Goal: Task Accomplishment & Management: Manage account settings

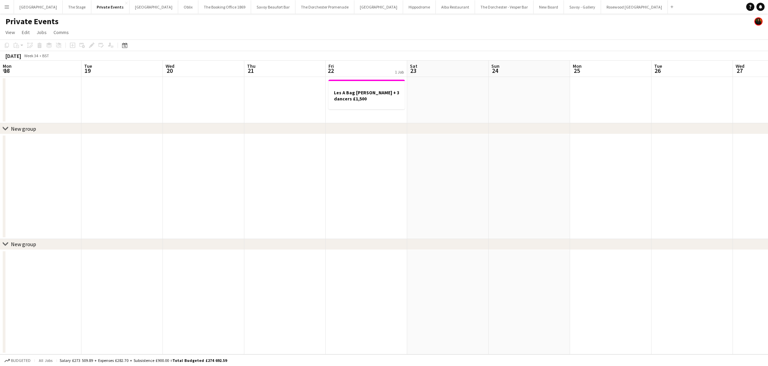
scroll to position [0, 205]
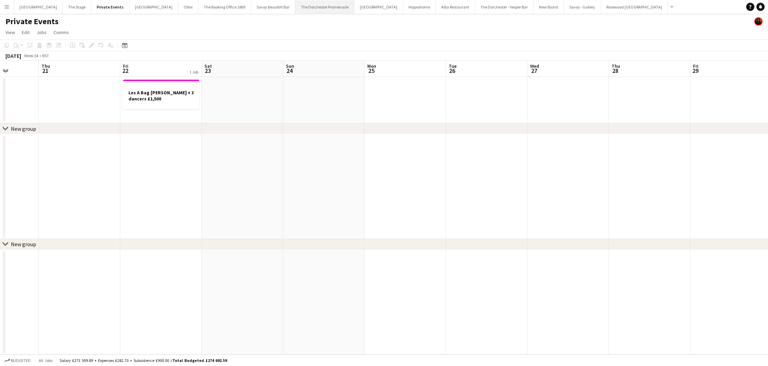
click at [319, 11] on button "The Dorchester Promenade Close" at bounding box center [324, 6] width 59 height 13
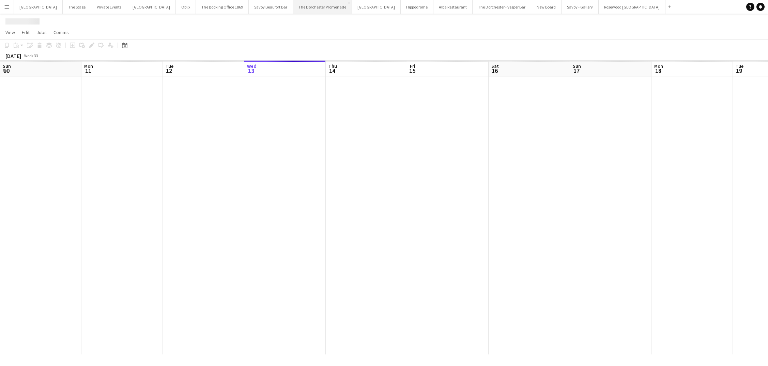
scroll to position [0, 163]
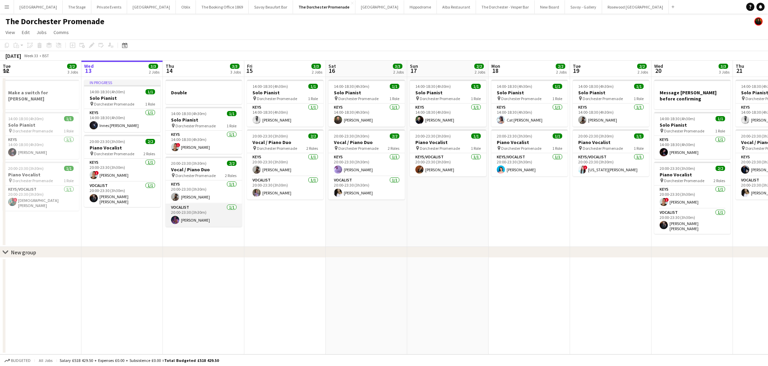
click at [205, 214] on app-card-role "Vocalist [DATE] 20:00-23:30 (3h30m) [PERSON_NAME]" at bounding box center [204, 215] width 76 height 23
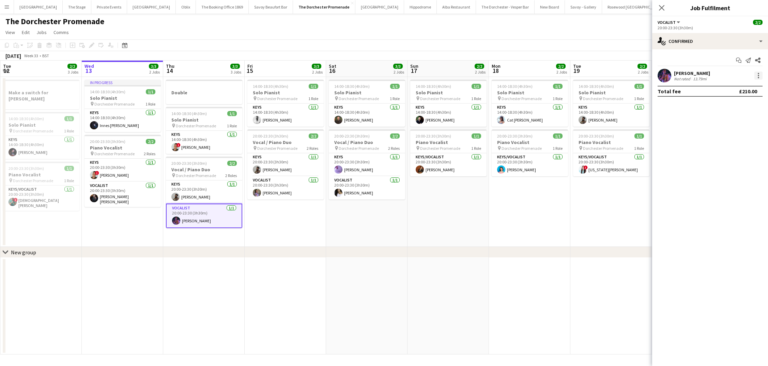
click at [755, 77] on div at bounding box center [758, 76] width 8 height 8
click at [724, 151] on span "Remove" at bounding box center [725, 154] width 20 height 6
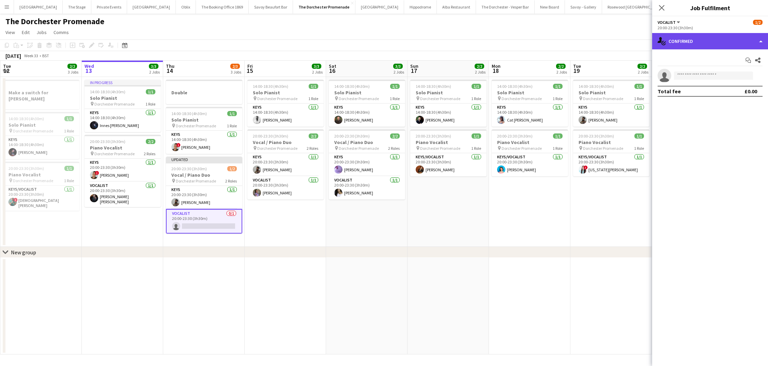
click at [700, 48] on div "single-neutral-actions-check-2 Confirmed" at bounding box center [710, 41] width 116 height 16
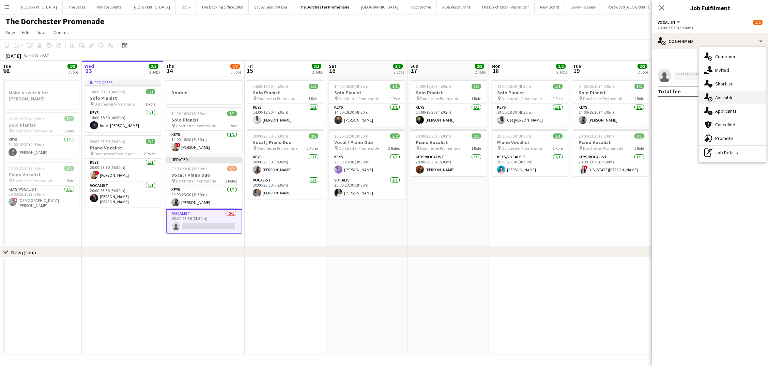
click at [714, 103] on div "single-neutral-actions-upload Available" at bounding box center [732, 98] width 67 height 14
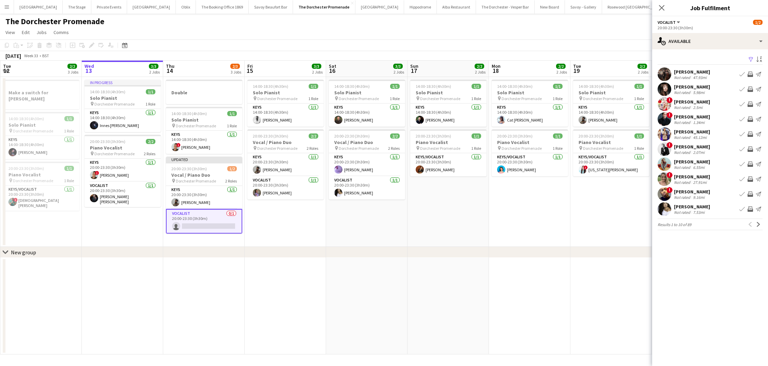
click at [741, 89] on app-icon "Book crew" at bounding box center [741, 89] width 5 height 5
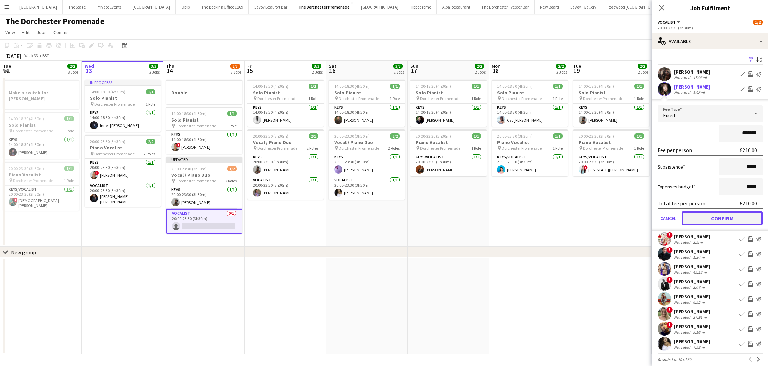
click at [699, 221] on button "Confirm" at bounding box center [722, 219] width 81 height 14
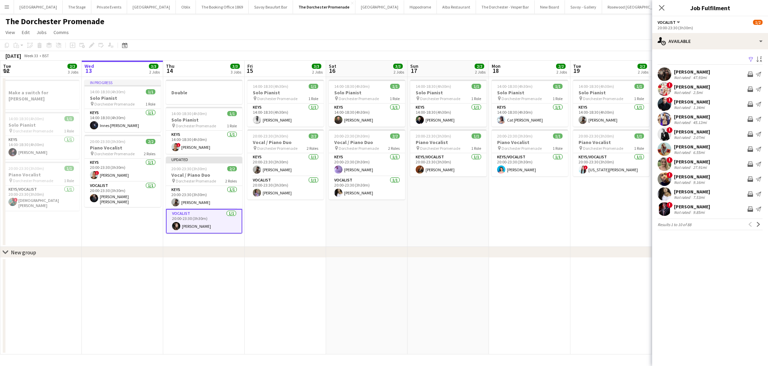
click at [382, 235] on app-date-cell "14:00-18:30 (4h30m) 1/1 Solo Pianist pin Dorchester Promenade 1 Role Keys [DATE…" at bounding box center [366, 162] width 81 height 170
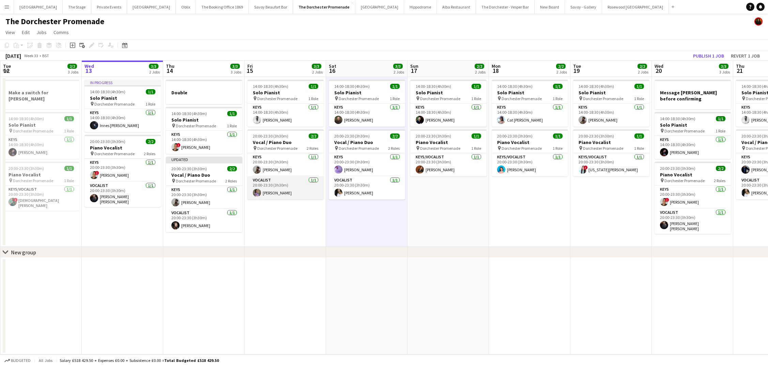
click at [279, 185] on app-card-role "Vocalist [DATE] 20:00-23:30 (3h30m) [PERSON_NAME]" at bounding box center [285, 187] width 76 height 23
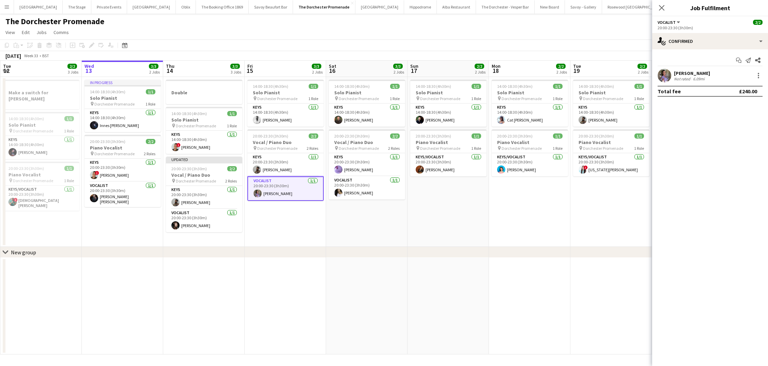
click at [293, 219] on app-date-cell "14:00-18:30 (4h30m) 1/1 Solo Pianist pin Dorchester Promenade 1 Role Keys [DATE…" at bounding box center [285, 162] width 81 height 170
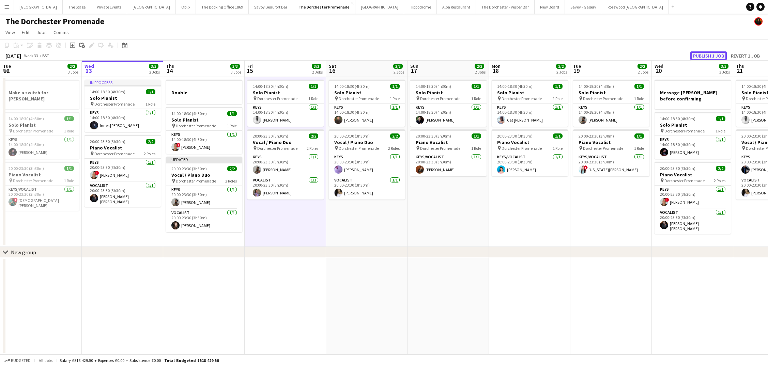
click at [717, 58] on button "Publish 1 job" at bounding box center [708, 55] width 36 height 9
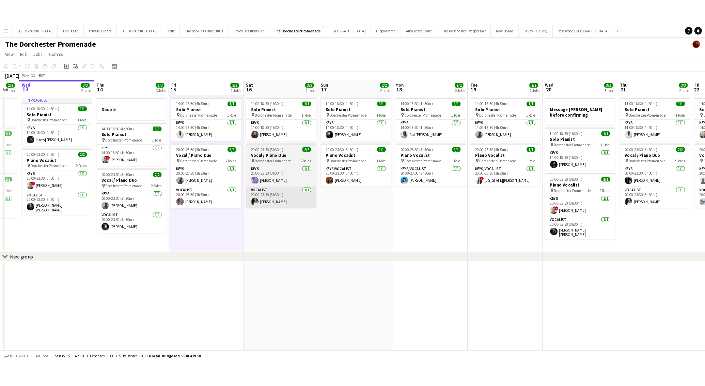
scroll to position [0, 224]
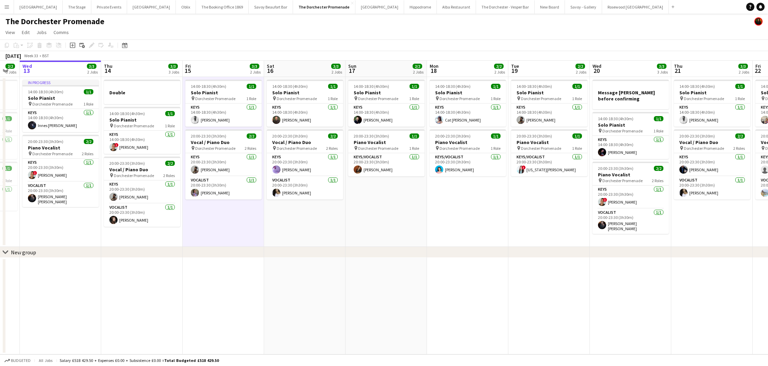
click at [5, 4] on button "Menu" at bounding box center [7, 7] width 14 height 14
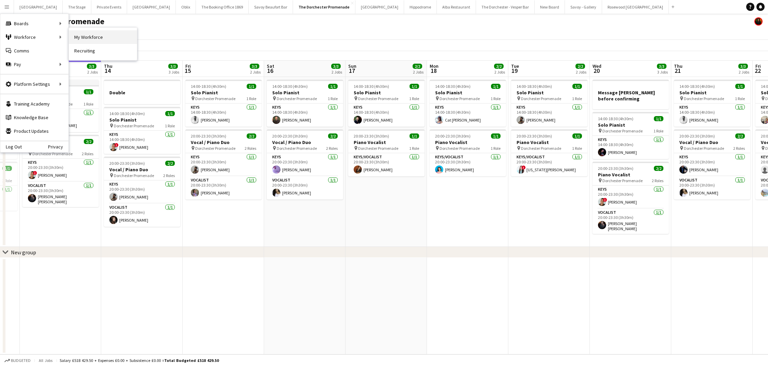
click at [84, 42] on link "My Workforce" at bounding box center [103, 37] width 68 height 14
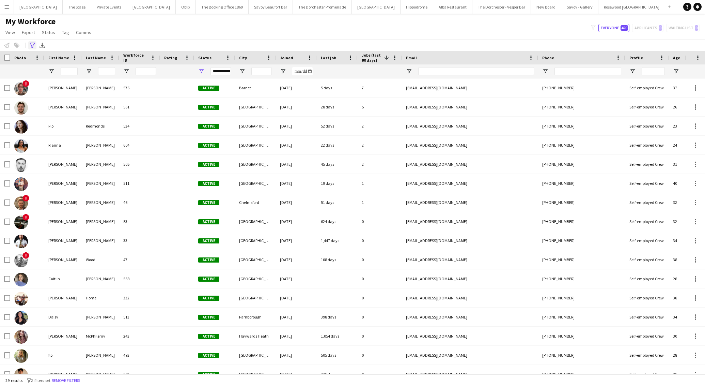
click at [34, 47] on icon "Advanced filters" at bounding box center [32, 45] width 5 height 5
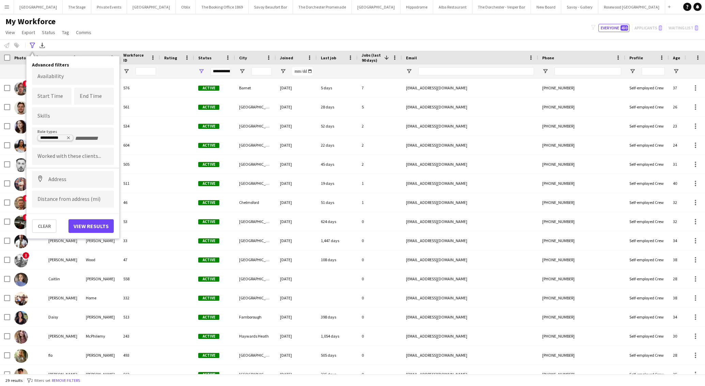
click at [69, 137] on icon "Remove tag" at bounding box center [68, 138] width 4 height 4
type input "*****"
click at [59, 187] on div "Vocalist" at bounding box center [73, 187] width 82 height 16
click at [82, 224] on button "View results" at bounding box center [90, 226] width 45 height 14
